Goal: Find contact information: Find contact information

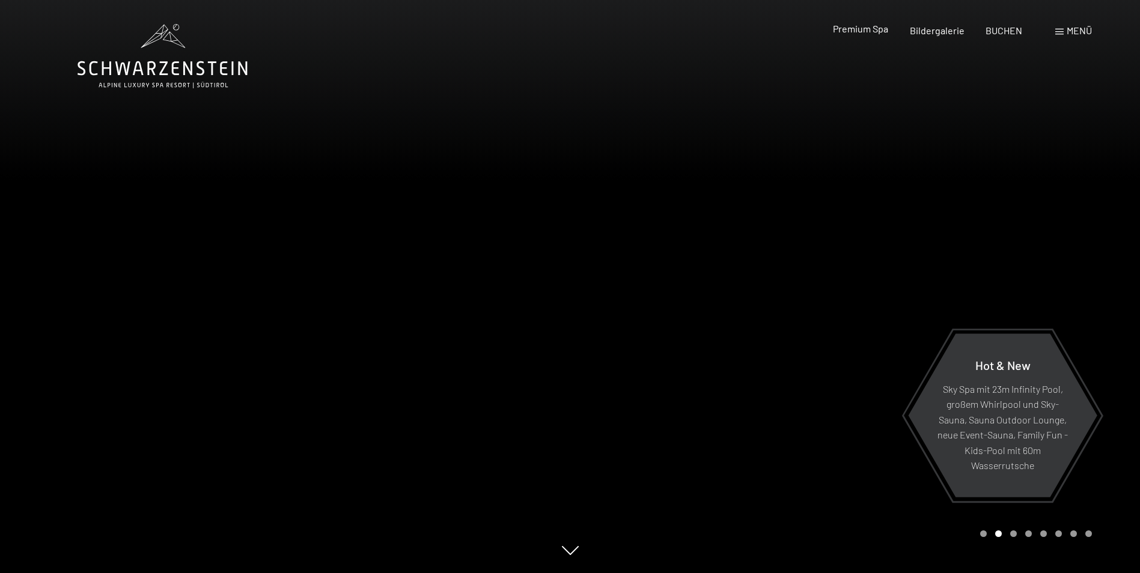
click at [872, 27] on span "Premium Spa" at bounding box center [860, 28] width 55 height 11
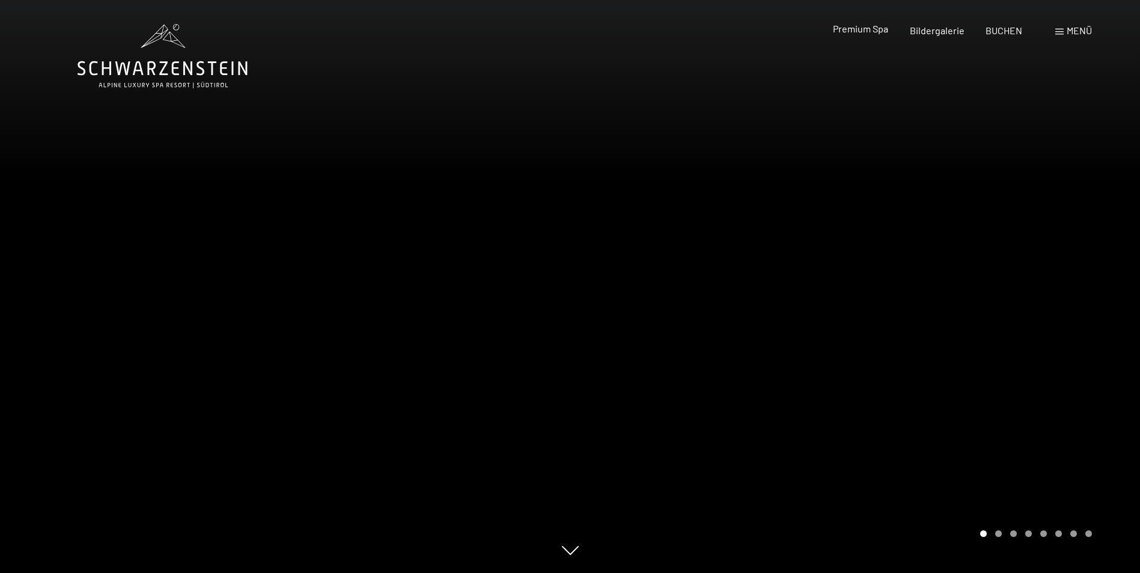
click at [874, 32] on span "Premium Spa" at bounding box center [860, 28] width 55 height 11
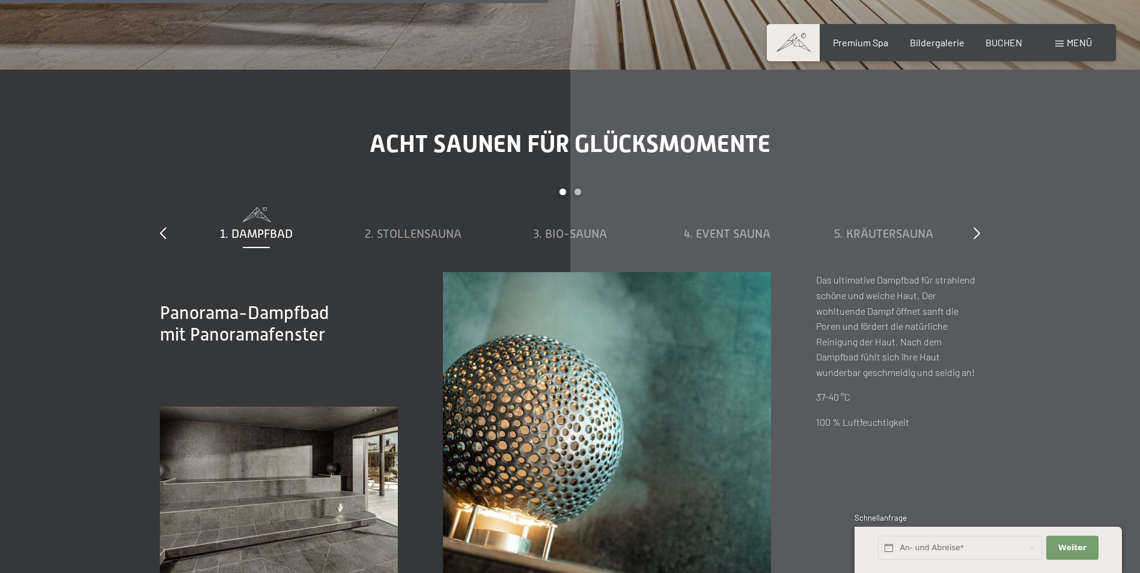
scroll to position [4627, 0]
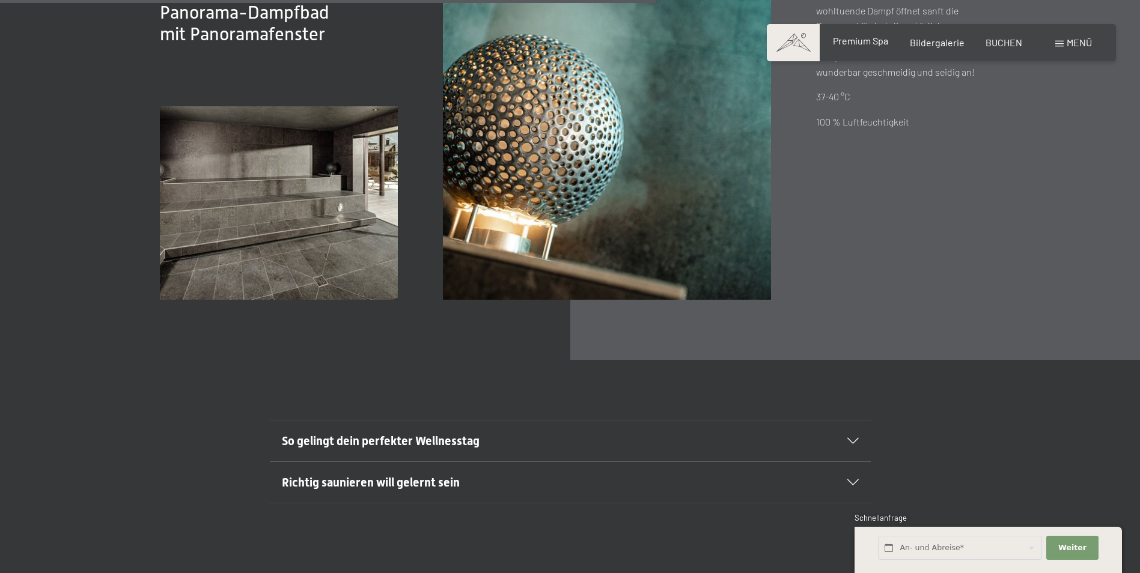
click at [849, 39] on span "Premium Spa" at bounding box center [860, 40] width 55 height 11
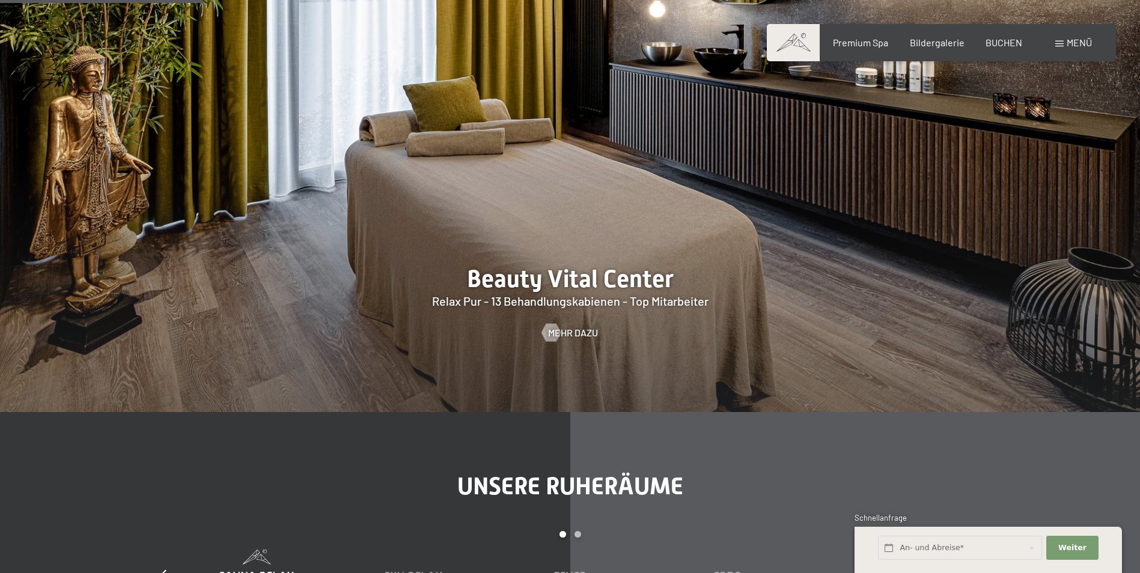
scroll to position [1562, 0]
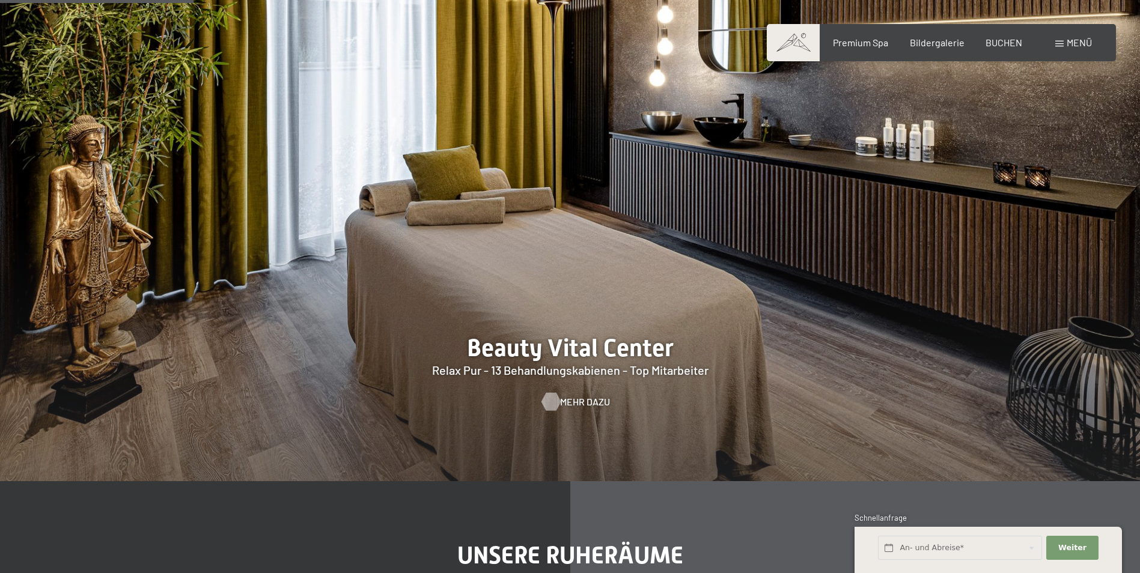
click at [589, 395] on span "Mehr dazu" at bounding box center [585, 401] width 50 height 13
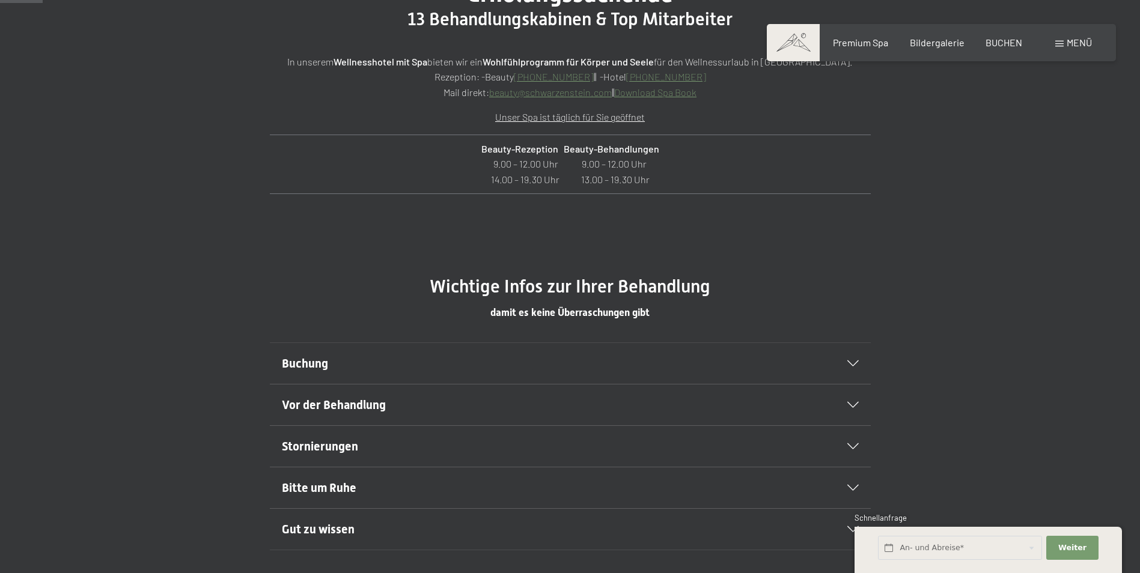
scroll to position [541, 0]
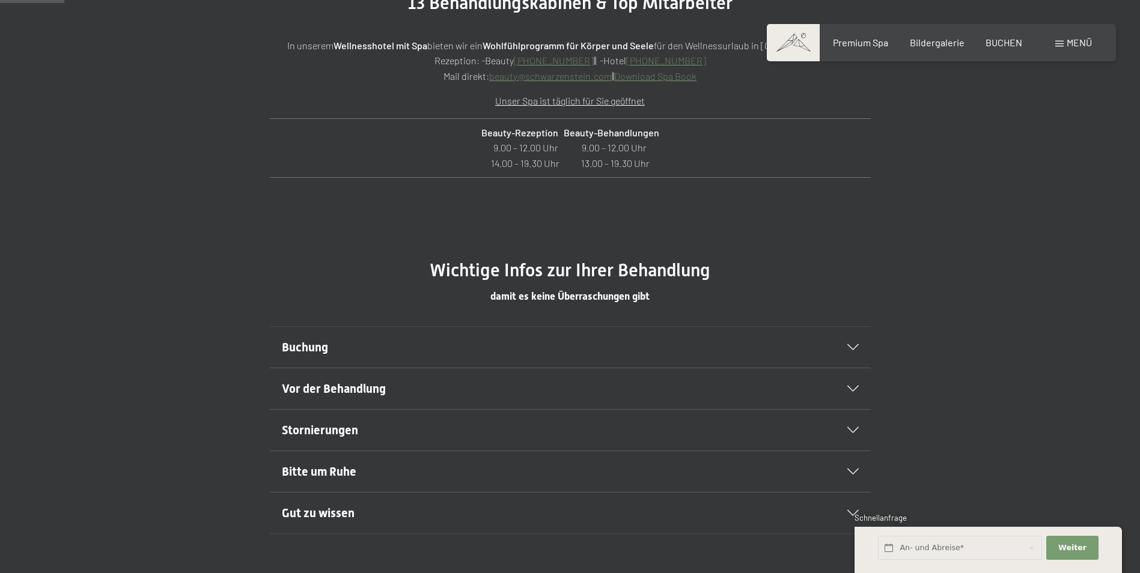
click at [856, 354] on div "Buchung" at bounding box center [570, 347] width 577 height 41
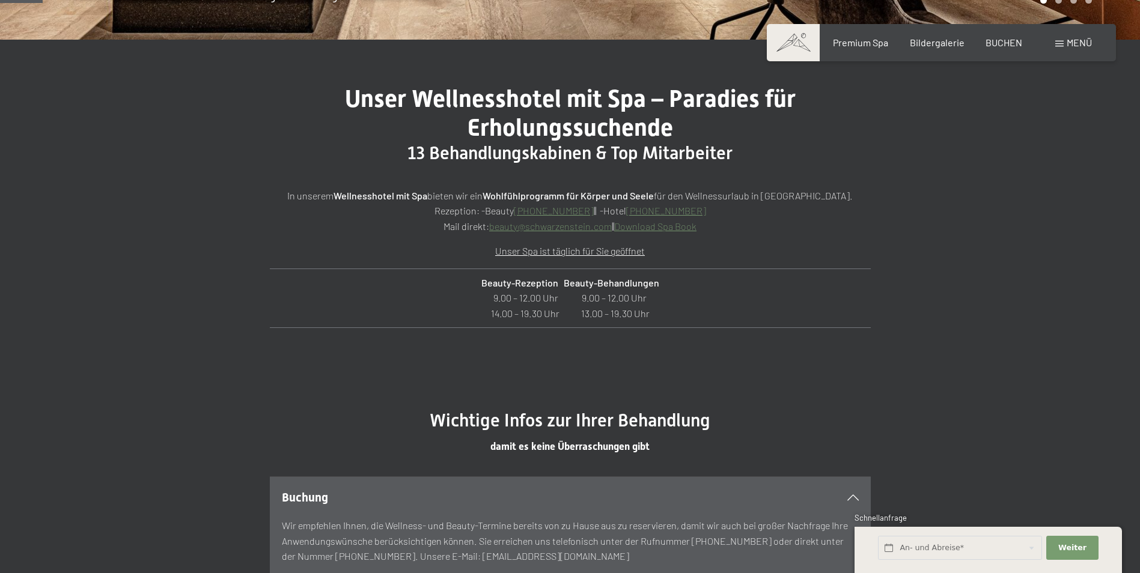
scroll to position [361, 0]
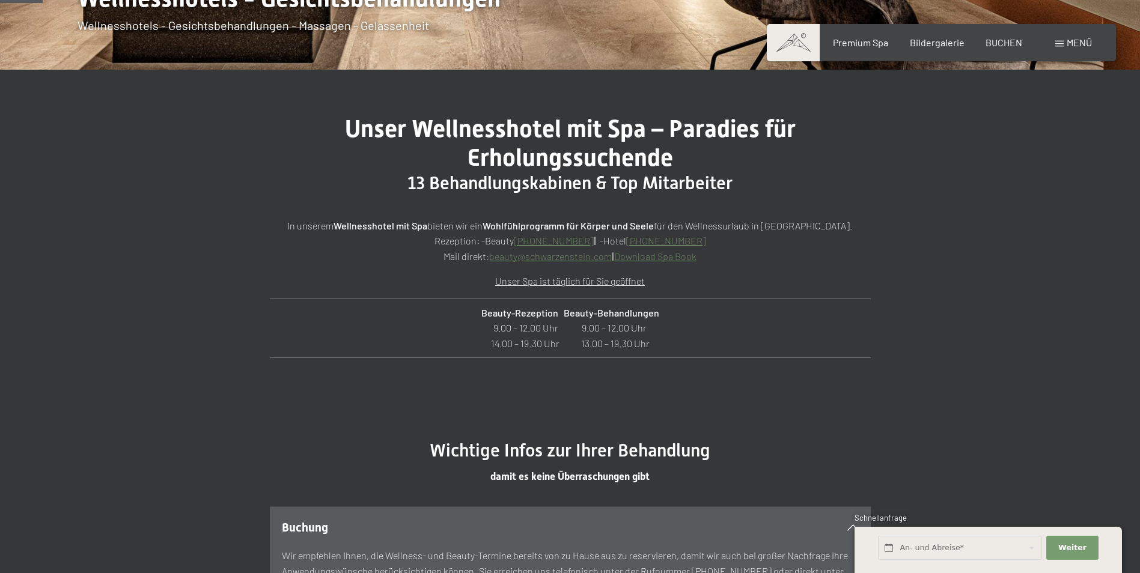
click at [579, 262] on p "In unserem Wellnesshotel mit Spa bieten wir ein Wohlfühlprogramm für Körper und…" at bounding box center [570, 241] width 601 height 46
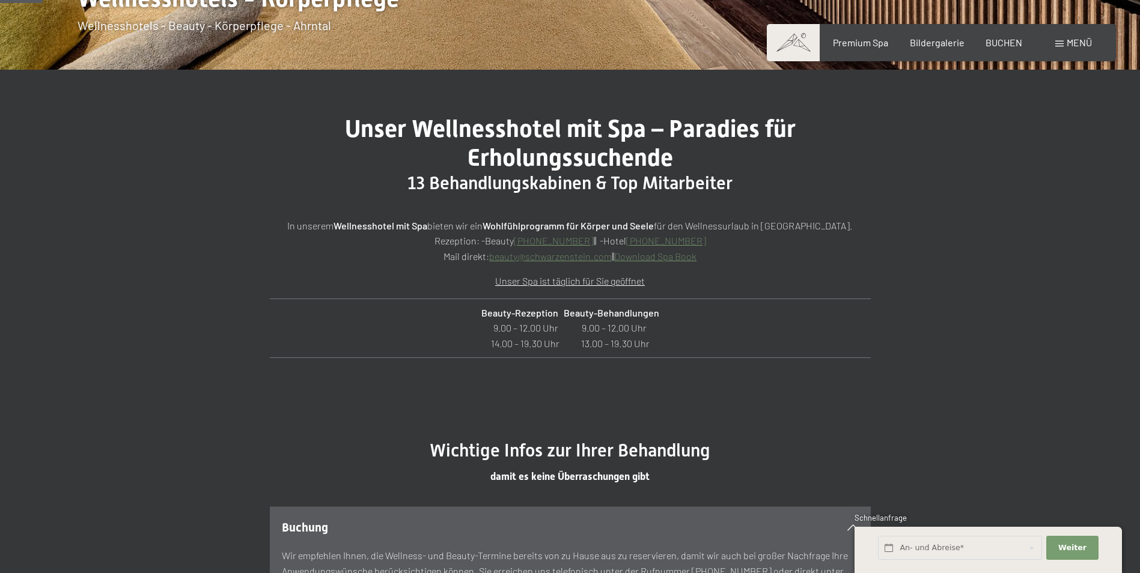
click at [574, 257] on link "beauty@ no-spam. schwarzenstein. no-spam. com" at bounding box center [550, 256] width 123 height 11
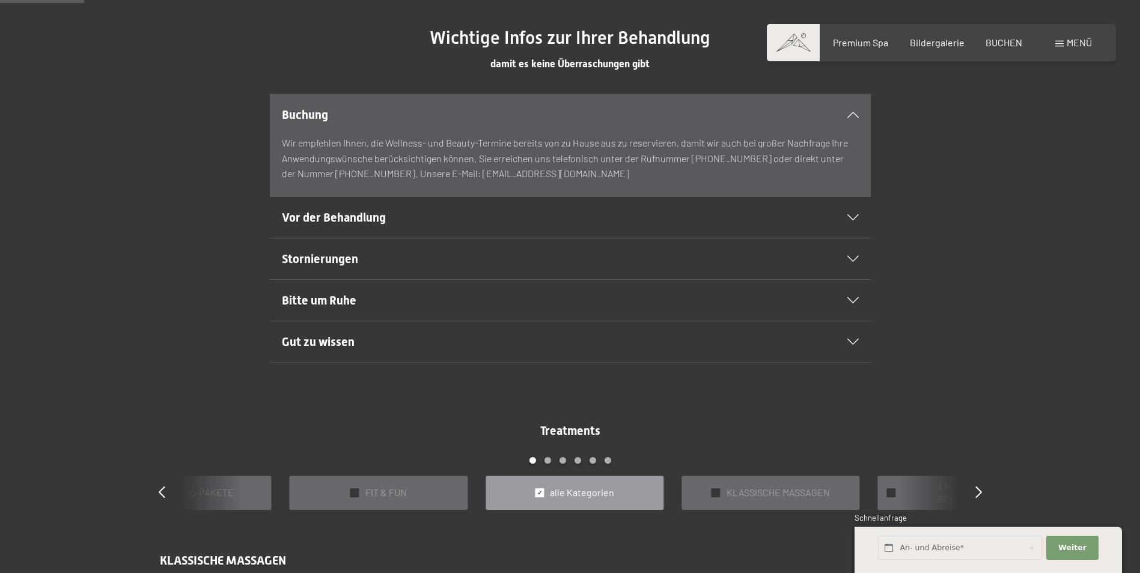
scroll to position [781, 0]
